Goal: Information Seeking & Learning: Learn about a topic

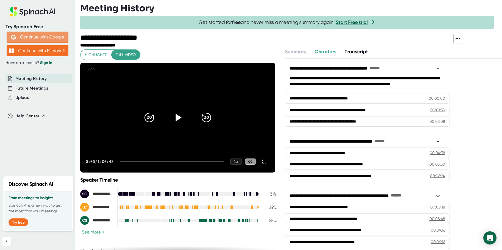
click at [54, 39] on button "Continue with Google" at bounding box center [38, 37] width 62 height 11
click at [219, 53] on div "**********" at bounding box center [178, 145] width 196 height 192
